Goal: Information Seeking & Learning: Learn about a topic

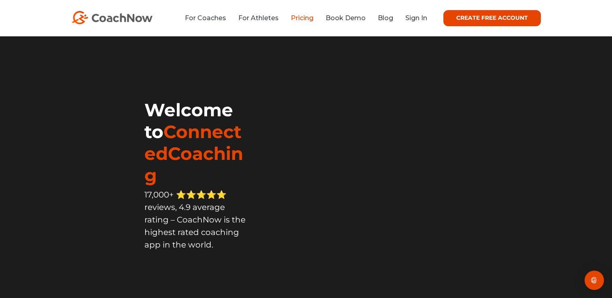
click at [307, 18] on link "Pricing" at bounding box center [302, 18] width 23 height 8
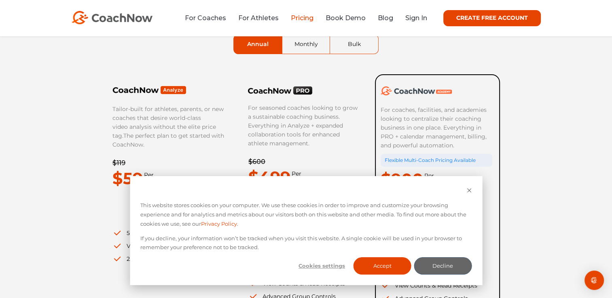
scroll to position [81, 0]
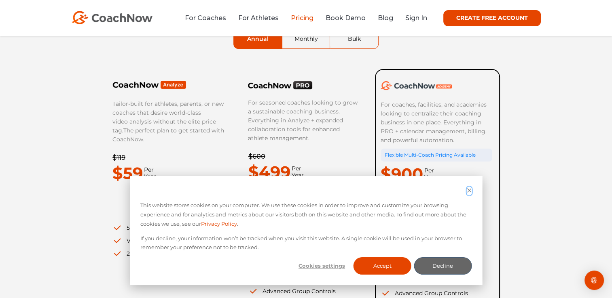
click at [469, 190] on icon "Dismiss cookie banner" at bounding box center [468, 190] width 5 height 5
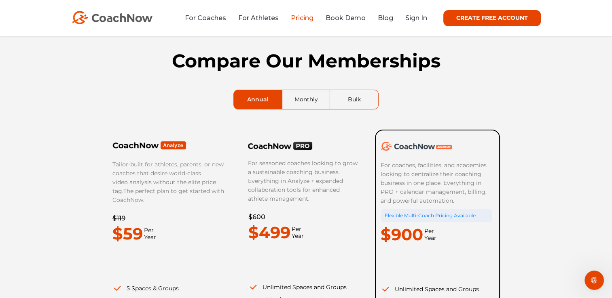
scroll to position [0, 0]
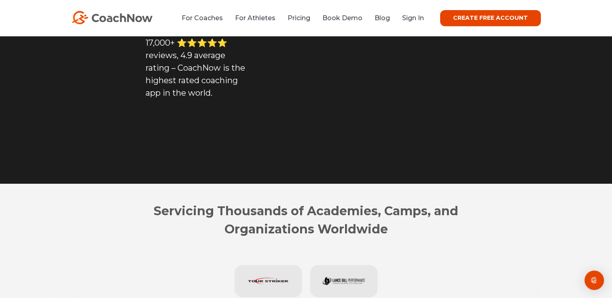
scroll to position [40, 0]
